Goal: Task Accomplishment & Management: Use online tool/utility

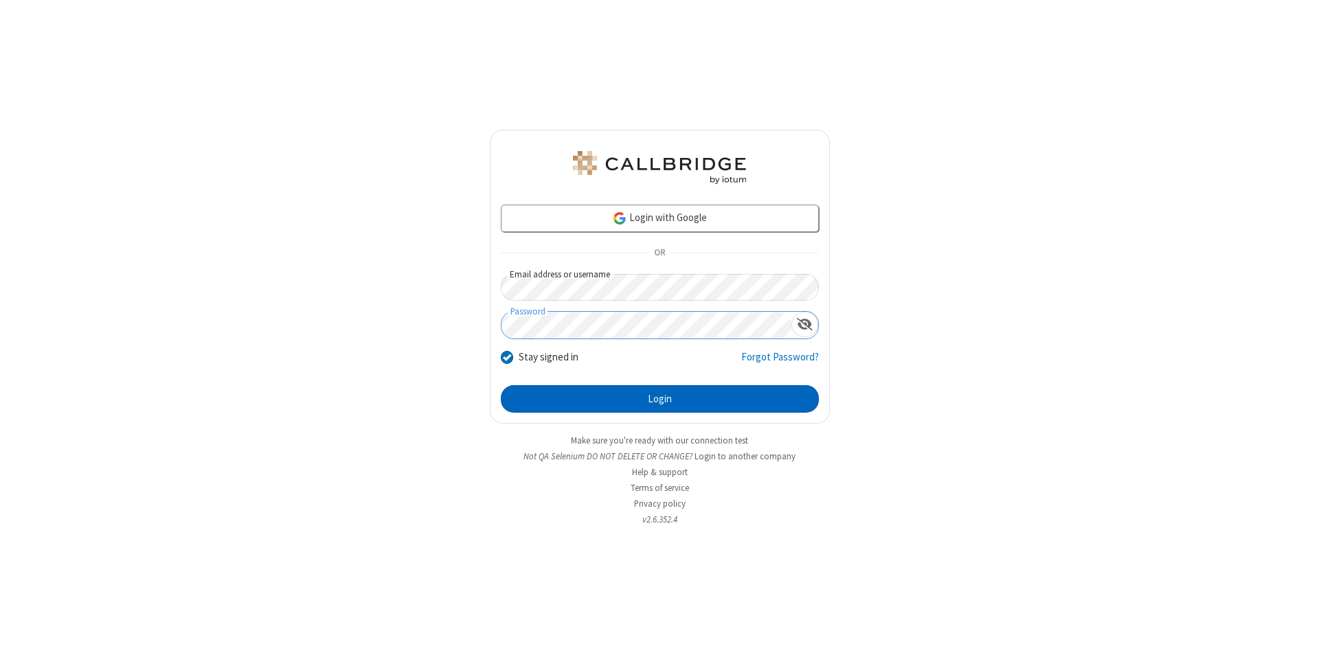
click at [659, 399] on button "Login" at bounding box center [660, 398] width 318 height 27
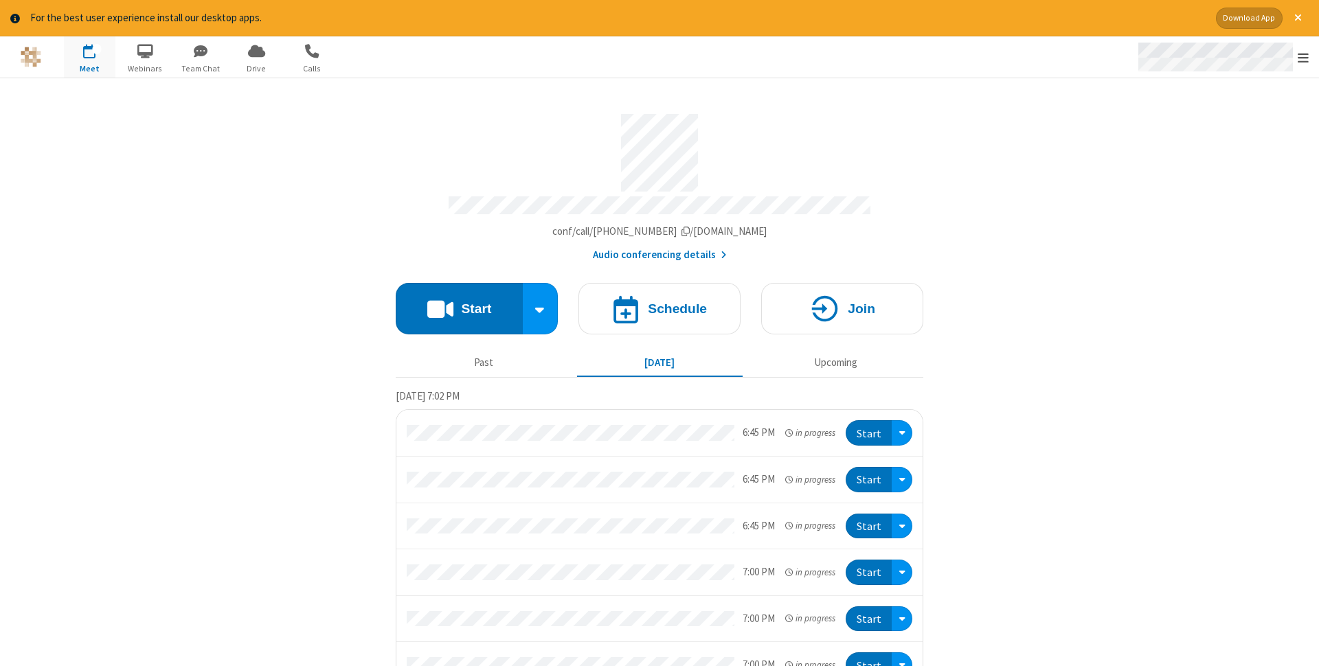
click at [1303, 57] on span "Open menu" at bounding box center [1303, 58] width 11 height 14
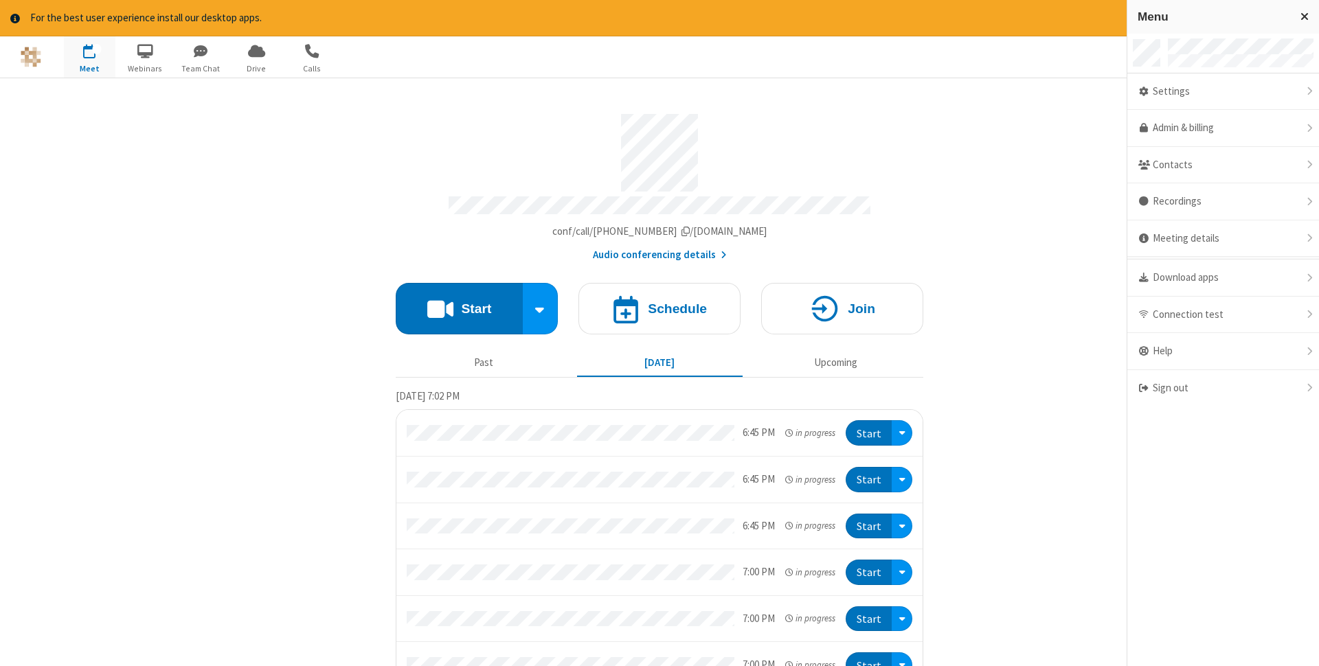
click at [89, 56] on span "button" at bounding box center [90, 50] width 52 height 23
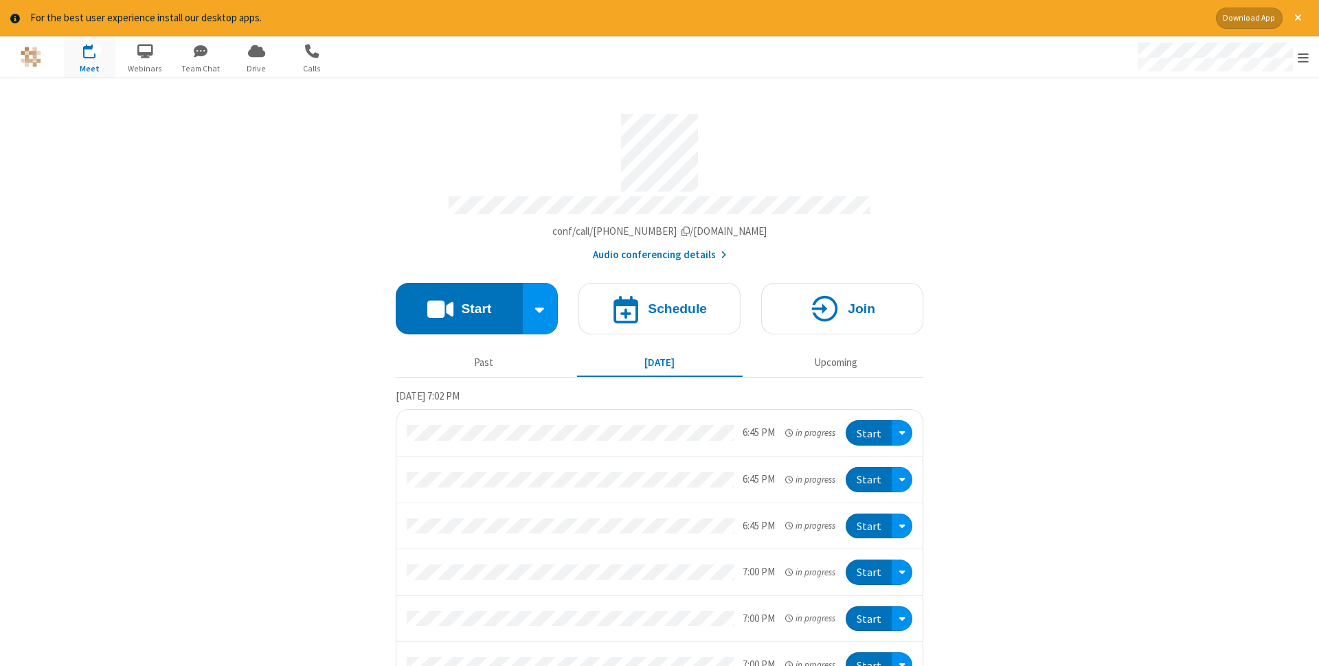
click at [89, 56] on span "button" at bounding box center [90, 50] width 52 height 23
click at [659, 304] on h4 "Schedule" at bounding box center [677, 308] width 59 height 13
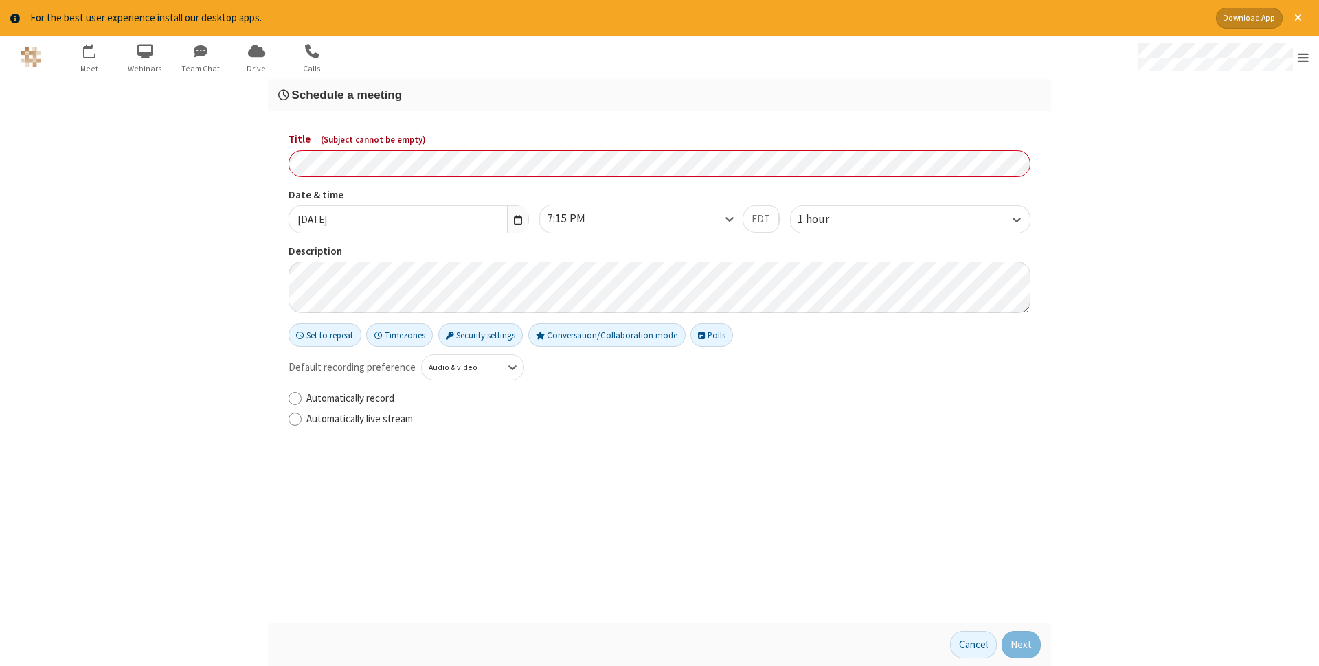
click at [659, 95] on h3 "Schedule a meeting" at bounding box center [659, 95] width 762 height 13
click at [1021, 645] on button "Next" at bounding box center [1020, 644] width 39 height 27
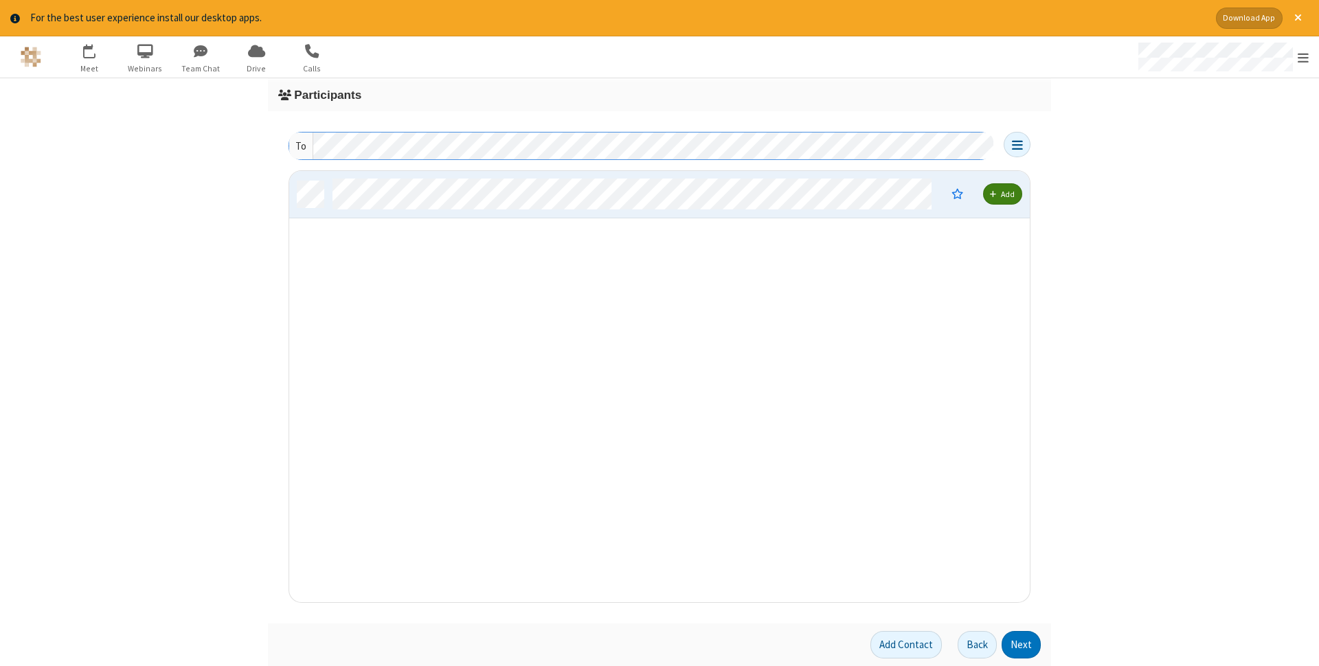
scroll to position [431, 740]
click at [1021, 645] on button "Next" at bounding box center [1020, 644] width 39 height 27
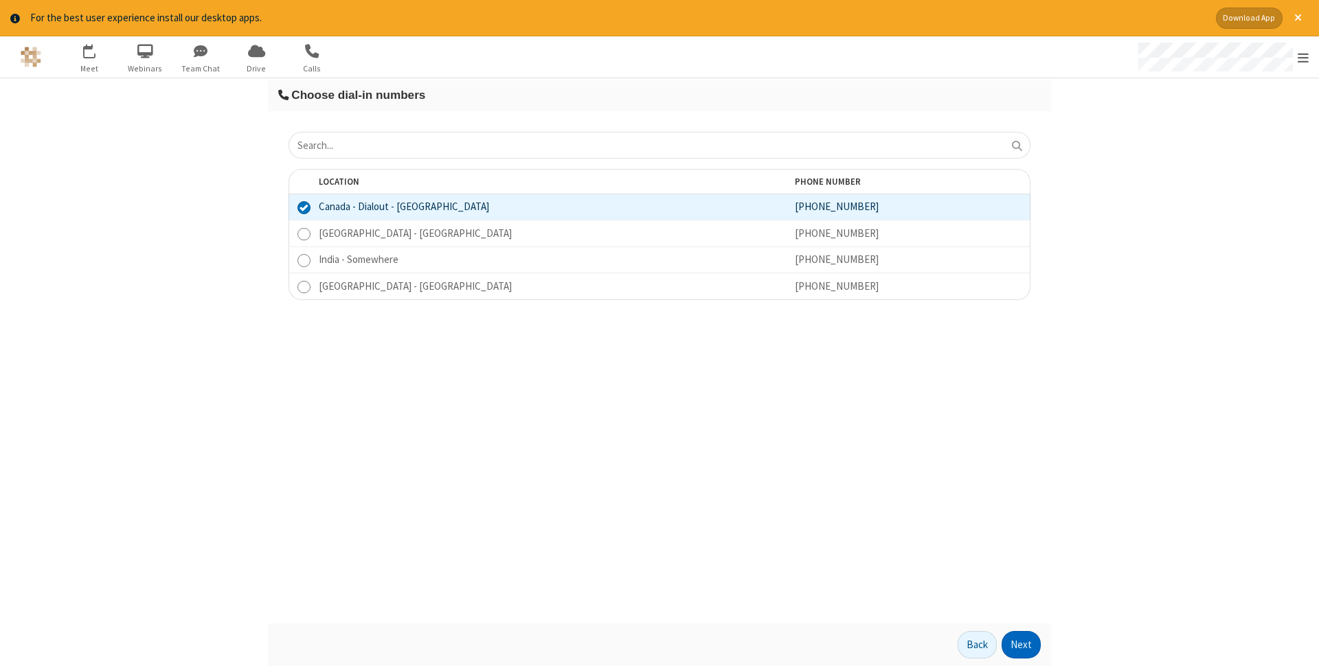
click at [1021, 645] on button "Next" at bounding box center [1020, 644] width 39 height 27
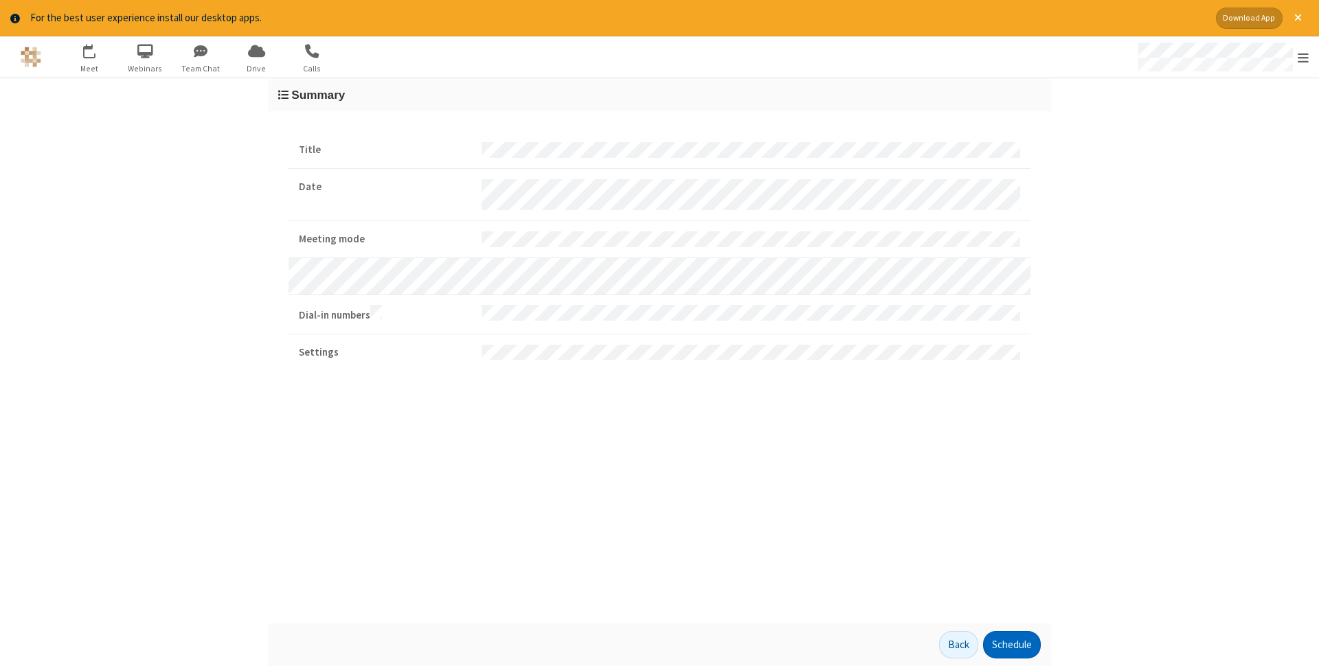
click at [1011, 645] on button "Schedule" at bounding box center [1012, 644] width 58 height 27
